Goal: Information Seeking & Learning: Learn about a topic

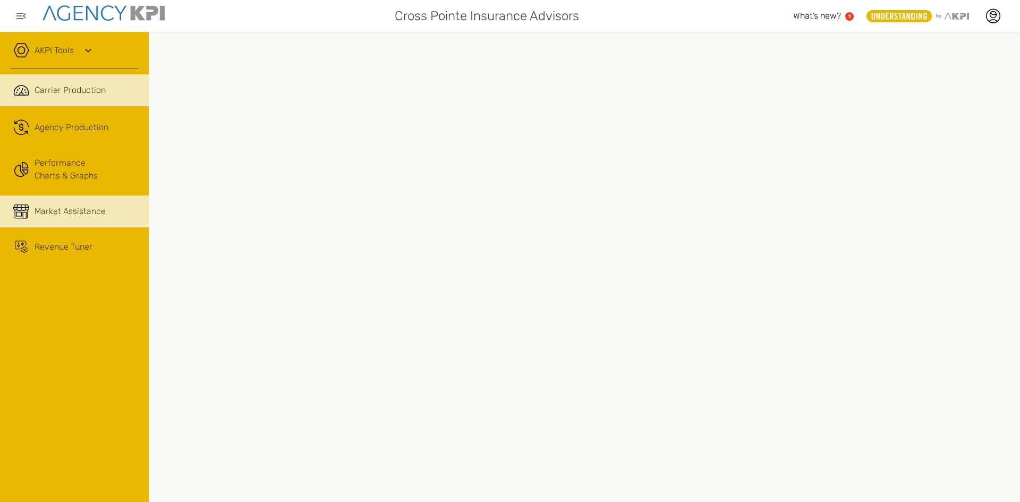
click at [40, 215] on span "Market Assistance" at bounding box center [70, 211] width 71 height 13
